Goal: Transaction & Acquisition: Purchase product/service

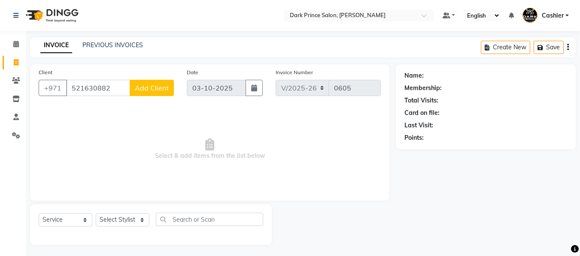
select select "8540"
select select "service"
type input "521630882"
click at [154, 88] on span "Add Client" at bounding box center [152, 88] width 34 height 9
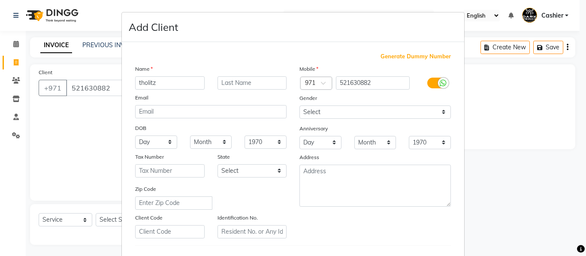
type input "tholitz"
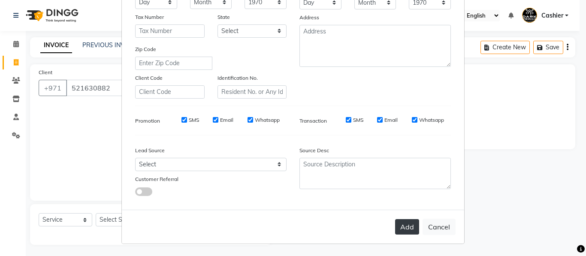
click at [409, 224] on button "Add" at bounding box center [407, 226] width 24 height 15
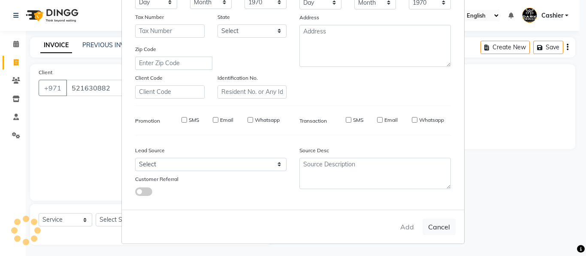
type input "52*****82"
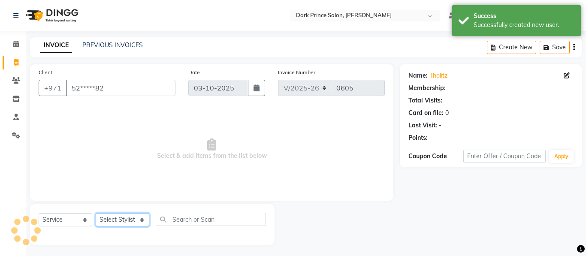
click at [129, 219] on select "Select Stylist [PERSON_NAME] [PERSON_NAME]" at bounding box center [123, 219] width 54 height 13
select select "84431"
click at [96, 213] on select "Select Stylist [PERSON_NAME] [PERSON_NAME]" at bounding box center [123, 219] width 54 height 13
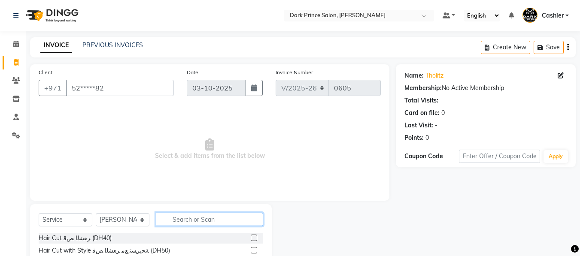
click at [182, 221] on input "text" at bounding box center [209, 219] width 107 height 13
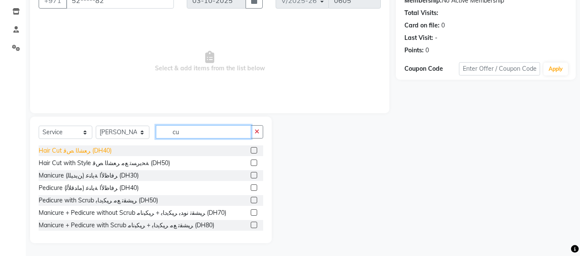
type input "cu"
click at [63, 152] on div "Hair Cut ﺮﻌﺸﻟا ﺺﻗ (DH40)" at bounding box center [75, 150] width 73 height 9
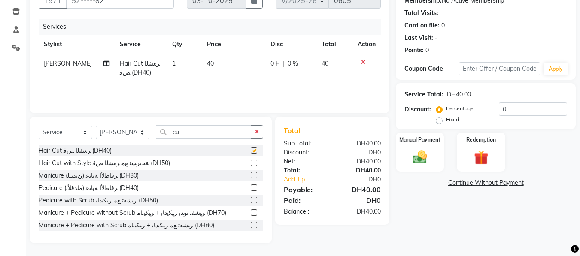
checkbox input "false"
click at [209, 59] on td "40" at bounding box center [234, 68] width 64 height 28
select select "84431"
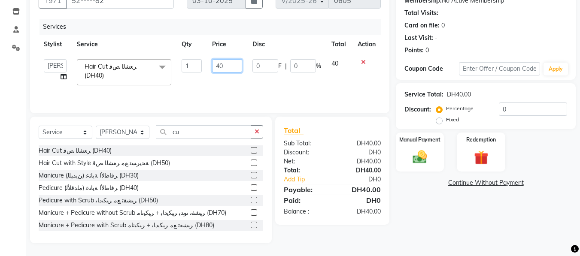
click at [226, 67] on input "40" at bounding box center [227, 65] width 30 height 13
type input "4"
type input "20"
click at [423, 166] on div "Manual Payment" at bounding box center [420, 152] width 50 height 41
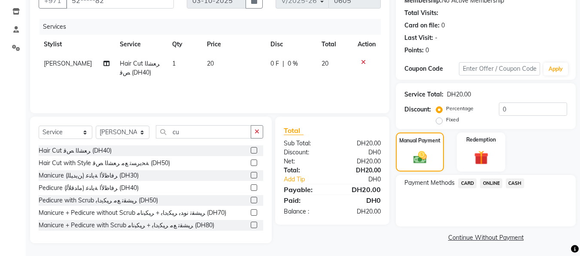
click at [471, 184] on span "CARD" at bounding box center [467, 184] width 18 height 10
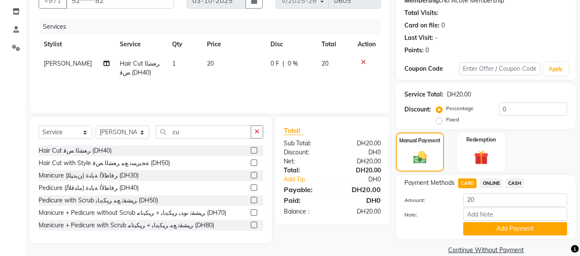
click at [518, 184] on span "CASH" at bounding box center [515, 184] width 18 height 10
click at [535, 226] on button "Add Payment" at bounding box center [515, 228] width 104 height 13
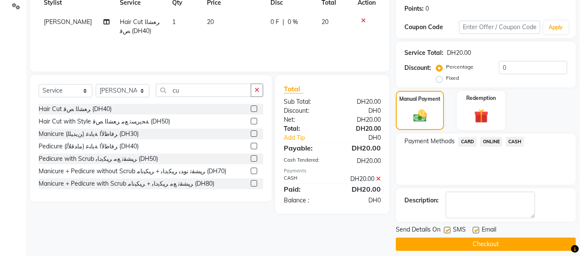
scroll to position [137, 0]
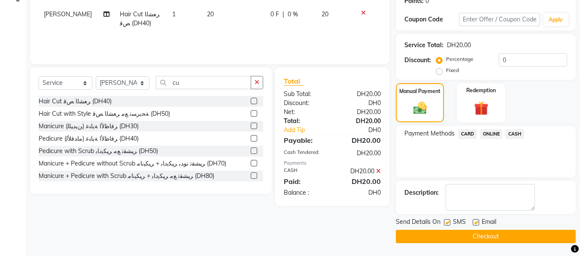
click at [514, 233] on button "Checkout" at bounding box center [486, 236] width 180 height 13
